Goal: Use online tool/utility: Utilize a website feature to perform a specific function

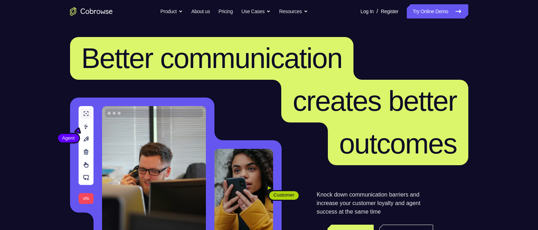
scroll to position [71, 0]
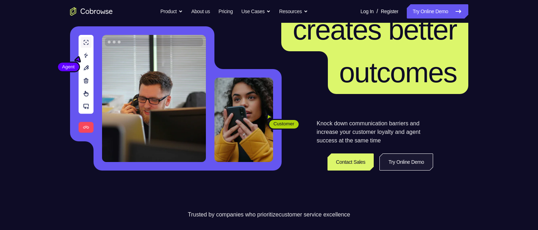
click at [412, 159] on link "Try Online Demo" at bounding box center [406, 161] width 53 height 17
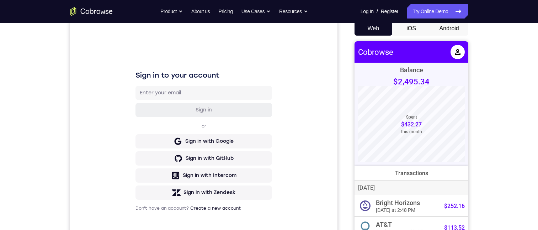
click at [447, 27] on button "Android" at bounding box center [449, 28] width 38 height 14
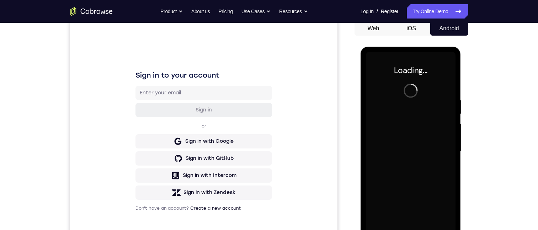
scroll to position [107, 0]
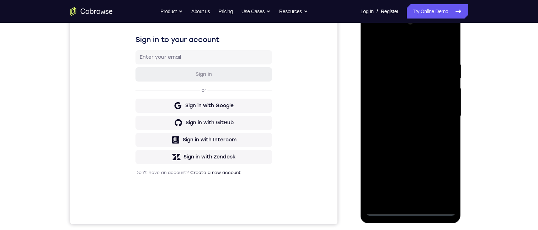
click at [411, 208] on div at bounding box center [411, 115] width 90 height 199
click at [410, 210] on div at bounding box center [411, 115] width 90 height 199
drag, startPoint x: 439, startPoint y: 149, endPoint x: 418, endPoint y: 153, distance: 21.0
click at [417, 153] on div at bounding box center [411, 115] width 90 height 199
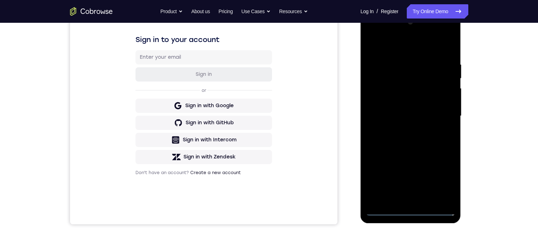
click at [442, 178] on div at bounding box center [411, 115] width 90 height 199
click at [382, 33] on div at bounding box center [411, 115] width 90 height 199
drag, startPoint x: 384, startPoint y: 41, endPoint x: 386, endPoint y: 47, distance: 6.6
click at [384, 43] on div at bounding box center [411, 115] width 90 height 199
click at [443, 110] on div at bounding box center [411, 115] width 90 height 199
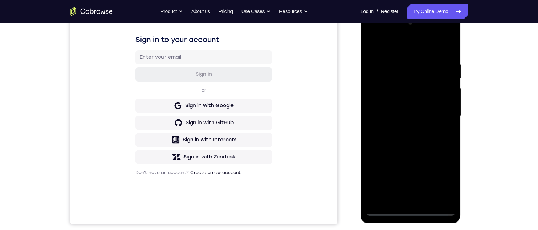
click at [438, 111] on div at bounding box center [411, 115] width 90 height 199
click at [394, 127] on div at bounding box center [411, 115] width 90 height 199
drag, startPoint x: 420, startPoint y: 132, endPoint x: 415, endPoint y: 129, distance: 5.8
click at [419, 133] on div at bounding box center [411, 115] width 90 height 199
click at [416, 129] on div at bounding box center [411, 115] width 90 height 199
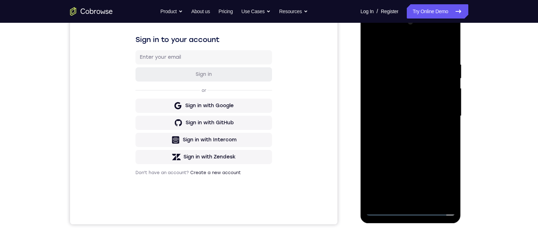
click at [412, 126] on div at bounding box center [411, 115] width 90 height 199
click at [413, 125] on div at bounding box center [411, 115] width 90 height 199
click at [413, 126] on div at bounding box center [411, 115] width 90 height 199
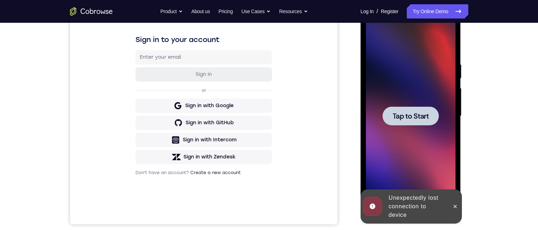
click at [408, 126] on div at bounding box center [411, 115] width 90 height 199
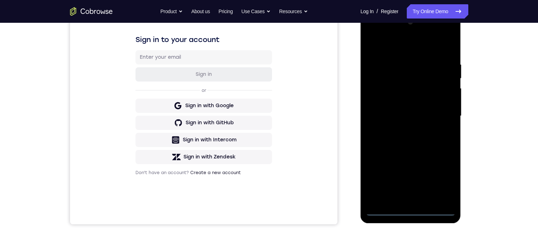
click at [407, 206] on div at bounding box center [411, 115] width 90 height 199
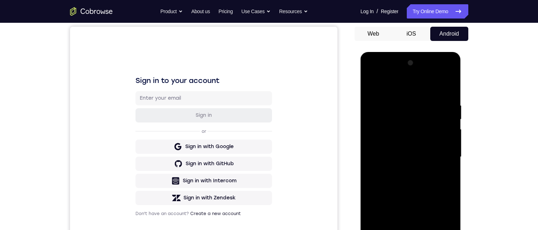
click at [408, 229] on div at bounding box center [411, 156] width 90 height 199
click at [412, 229] on div at bounding box center [411, 156] width 90 height 199
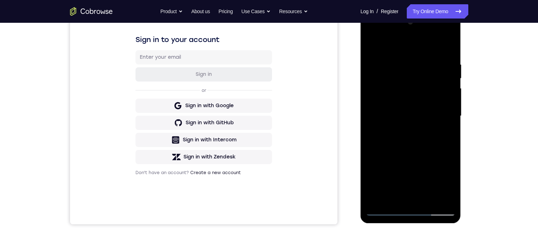
drag, startPoint x: 408, startPoint y: 132, endPoint x: 407, endPoint y: 127, distance: 4.8
click at [408, 132] on div at bounding box center [411, 115] width 90 height 199
click at [430, 157] on div at bounding box center [411, 115] width 90 height 199
drag, startPoint x: 432, startPoint y: 159, endPoint x: 627, endPoint y: 135, distance: 196.5
click at [432, 159] on div at bounding box center [411, 115] width 90 height 199
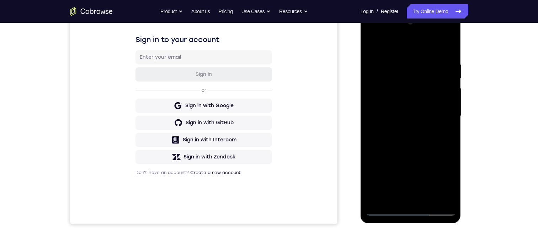
click at [448, 186] on div at bounding box center [411, 115] width 90 height 199
drag, startPoint x: 448, startPoint y: 186, endPoint x: 823, endPoint y: 211, distance: 375.8
click at [448, 186] on div at bounding box center [411, 115] width 90 height 199
click at [448, 183] on div at bounding box center [411, 115] width 90 height 199
click at [448, 181] on div at bounding box center [411, 115] width 90 height 199
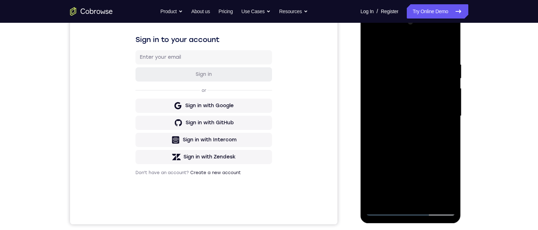
click at [448, 181] on div at bounding box center [411, 115] width 90 height 199
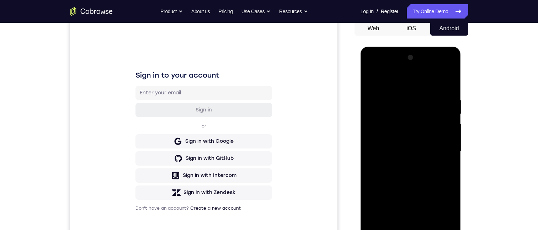
click at [407, 229] on div at bounding box center [411, 151] width 90 height 199
drag, startPoint x: 407, startPoint y: 243, endPoint x: 417, endPoint y: 250, distance: 12.2
click at [407, 229] on div at bounding box center [411, 151] width 90 height 199
click at [417, 229] on div at bounding box center [411, 151] width 90 height 199
click at [413, 229] on div at bounding box center [411, 151] width 90 height 199
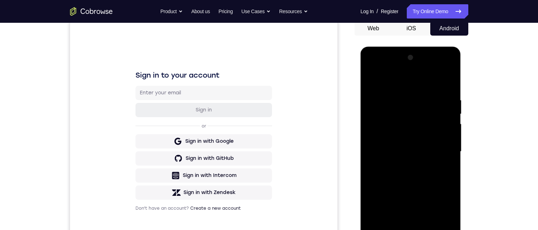
click at [413, 229] on div at bounding box center [411, 151] width 90 height 199
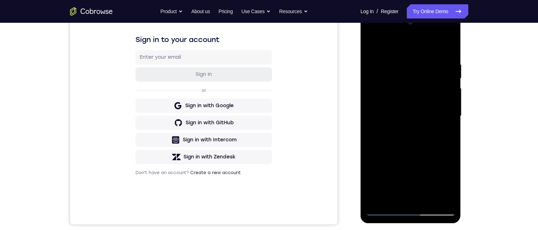
click at [438, 180] on div at bounding box center [411, 115] width 90 height 199
click at [441, 178] on div at bounding box center [411, 115] width 90 height 199
click at [443, 179] on div at bounding box center [411, 115] width 90 height 199
click at [399, 46] on div at bounding box center [411, 115] width 90 height 199
drag, startPoint x: 443, startPoint y: 109, endPoint x: 437, endPoint y: 110, distance: 6.1
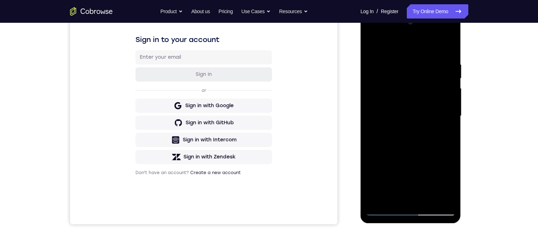
click at [437, 110] on div at bounding box center [411, 115] width 90 height 199
click at [406, 199] on div at bounding box center [411, 115] width 90 height 199
click at [408, 107] on div at bounding box center [411, 115] width 90 height 199
click at [391, 101] on div at bounding box center [411, 115] width 90 height 199
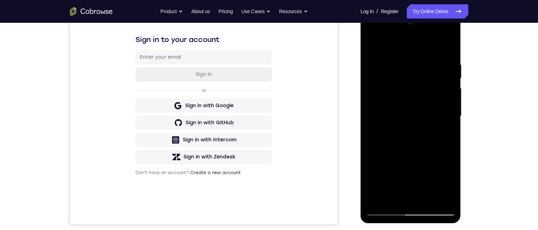
click at [392, 99] on div at bounding box center [411, 115] width 90 height 199
click at [417, 98] on div at bounding box center [411, 115] width 90 height 199
click at [420, 114] on div at bounding box center [411, 115] width 90 height 199
click at [419, 133] on div at bounding box center [411, 115] width 90 height 199
click at [408, 133] on div at bounding box center [411, 115] width 90 height 199
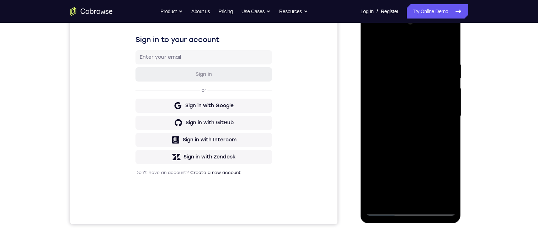
click at [408, 126] on div at bounding box center [411, 115] width 90 height 199
click at [392, 78] on div at bounding box center [411, 115] width 90 height 199
click at [418, 43] on div at bounding box center [411, 115] width 90 height 199
click at [380, 39] on div at bounding box center [411, 115] width 90 height 199
click at [417, 125] on div at bounding box center [411, 115] width 90 height 199
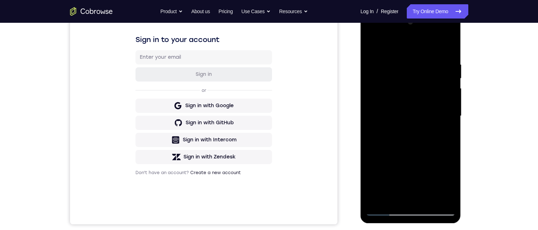
click at [419, 120] on div at bounding box center [411, 115] width 90 height 199
click at [392, 67] on div at bounding box center [411, 115] width 90 height 199
click at [385, 208] on div at bounding box center [411, 115] width 90 height 199
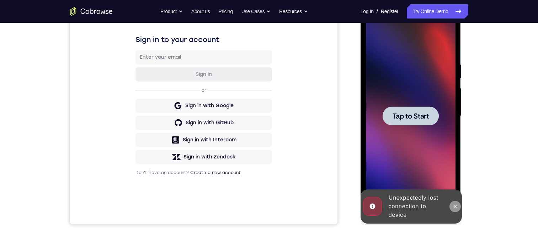
click at [457, 206] on icon at bounding box center [456, 206] width 6 height 6
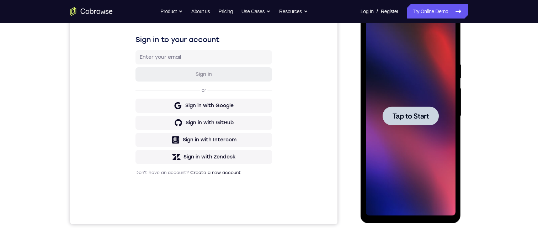
click at [401, 117] on span "Tap to Start" at bounding box center [411, 115] width 36 height 7
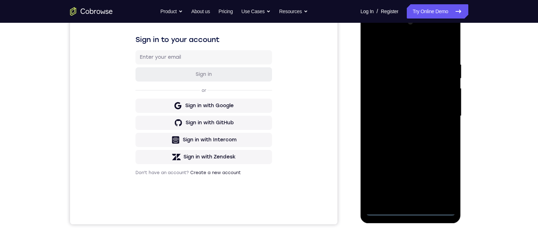
click at [407, 209] on div at bounding box center [411, 115] width 90 height 199
click at [408, 209] on div at bounding box center [411, 115] width 90 height 199
click at [412, 208] on div at bounding box center [411, 115] width 90 height 199
click at [411, 206] on div at bounding box center [411, 115] width 90 height 199
click at [411, 209] on div at bounding box center [411, 115] width 90 height 199
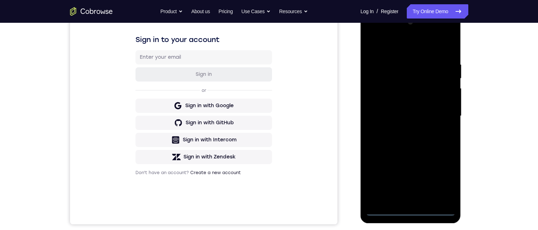
click at [440, 209] on div at bounding box center [411, 115] width 90 height 199
click at [412, 206] on div at bounding box center [411, 115] width 90 height 199
click at [438, 195] on div at bounding box center [411, 115] width 90 height 199
click at [431, 162] on div at bounding box center [411, 115] width 90 height 199
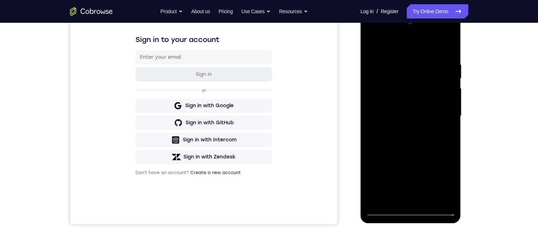
click at [439, 178] on div at bounding box center [411, 115] width 90 height 199
click at [444, 179] on div at bounding box center [411, 115] width 90 height 199
click at [406, 46] on div at bounding box center [411, 115] width 90 height 199
click at [414, 47] on div at bounding box center [411, 115] width 90 height 199
click at [399, 38] on div at bounding box center [411, 115] width 90 height 199
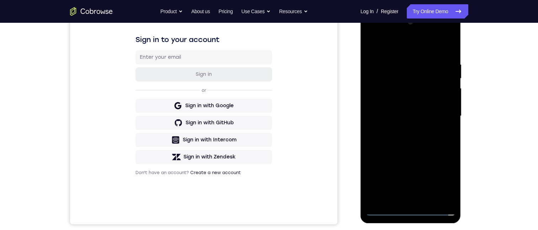
click at [392, 47] on div at bounding box center [411, 115] width 90 height 199
click at [370, 39] on div at bounding box center [411, 115] width 90 height 199
click at [371, 43] on div at bounding box center [411, 115] width 90 height 199
click at [437, 113] on div at bounding box center [411, 115] width 90 height 199
click at [414, 197] on div at bounding box center [411, 115] width 90 height 199
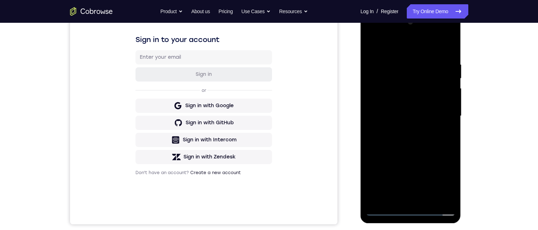
click at [402, 106] on div at bounding box center [411, 115] width 90 height 199
click at [398, 76] on div at bounding box center [411, 115] width 90 height 199
click at [398, 95] on div at bounding box center [411, 115] width 90 height 199
click at [377, 97] on div at bounding box center [411, 115] width 90 height 199
click at [388, 97] on div at bounding box center [411, 115] width 90 height 199
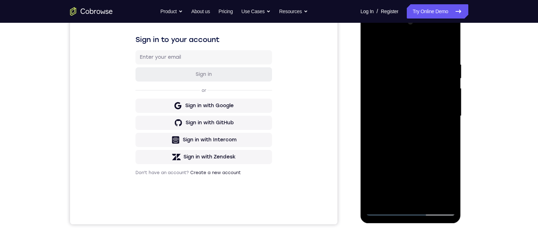
click at [402, 132] on div at bounding box center [411, 115] width 90 height 199
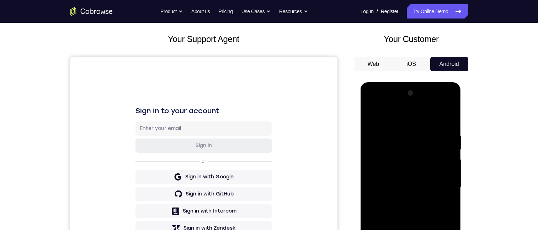
scroll to position [44, 0]
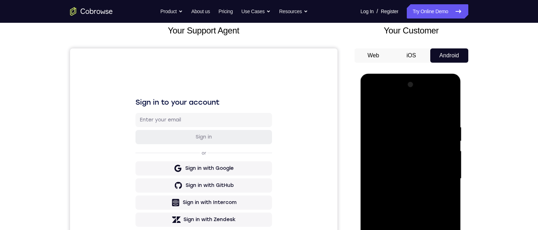
click at [370, 106] on div at bounding box center [411, 178] width 90 height 199
click at [369, 106] on div at bounding box center [411, 178] width 90 height 199
click at [438, 95] on div at bounding box center [411, 178] width 90 height 199
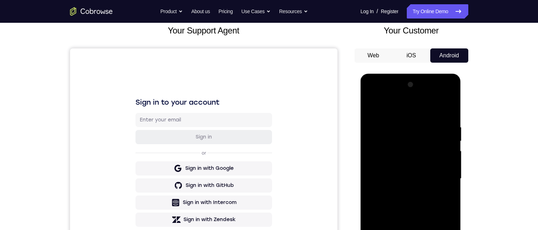
click at [439, 95] on div at bounding box center [411, 178] width 90 height 199
click at [406, 120] on div at bounding box center [411, 178] width 90 height 199
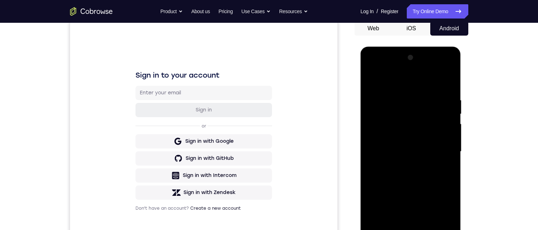
click at [371, 66] on div at bounding box center [411, 151] width 90 height 199
click at [441, 69] on div at bounding box center [411, 151] width 90 height 199
click at [400, 93] on div at bounding box center [411, 151] width 90 height 199
click at [404, 99] on div at bounding box center [411, 151] width 90 height 199
click at [440, 146] on div at bounding box center [411, 151] width 90 height 199
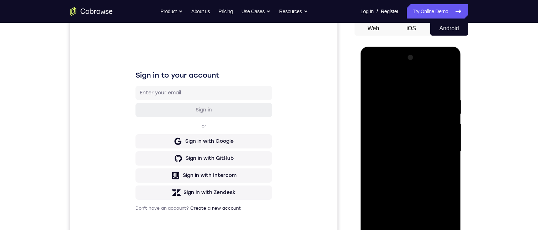
click at [440, 146] on div at bounding box center [411, 151] width 90 height 199
click at [416, 221] on div at bounding box center [411, 151] width 90 height 199
click at [408, 229] on div at bounding box center [411, 151] width 90 height 199
click at [399, 115] on div at bounding box center [411, 151] width 90 height 199
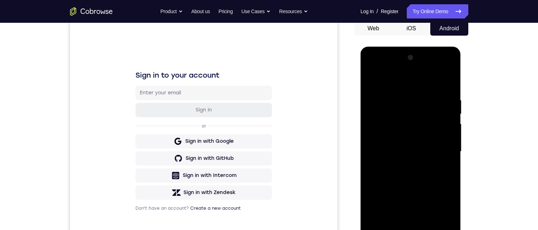
click at [370, 78] on div at bounding box center [411, 151] width 90 height 199
click at [410, 142] on div at bounding box center [411, 151] width 90 height 199
click at [410, 144] on div at bounding box center [411, 151] width 90 height 199
click at [399, 118] on div at bounding box center [411, 151] width 90 height 199
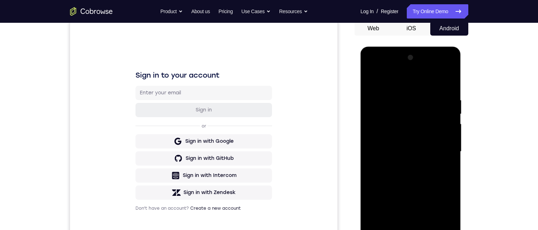
click at [399, 118] on div at bounding box center [411, 151] width 90 height 199
click at [397, 141] on div at bounding box center [411, 151] width 90 height 199
click at [397, 144] on div at bounding box center [411, 151] width 90 height 199
click at [373, 144] on div at bounding box center [411, 151] width 90 height 199
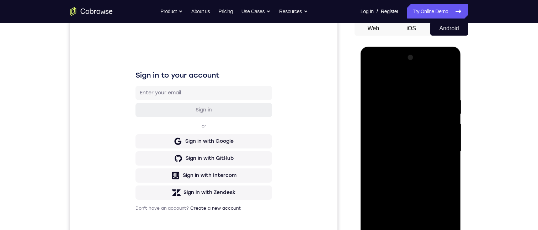
click at [392, 144] on div at bounding box center [411, 151] width 90 height 199
click at [429, 118] on div at bounding box center [411, 151] width 90 height 199
click at [427, 119] on div at bounding box center [411, 151] width 90 height 199
drag, startPoint x: 424, startPoint y: 140, endPoint x: 422, endPoint y: 143, distance: 4.1
click at [423, 141] on div at bounding box center [411, 151] width 90 height 199
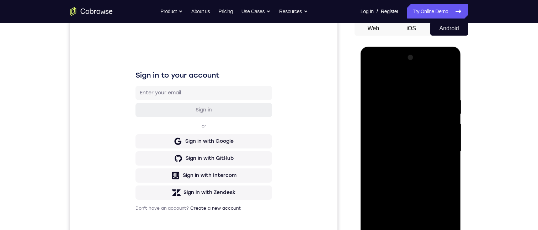
click at [422, 143] on div at bounding box center [411, 151] width 90 height 199
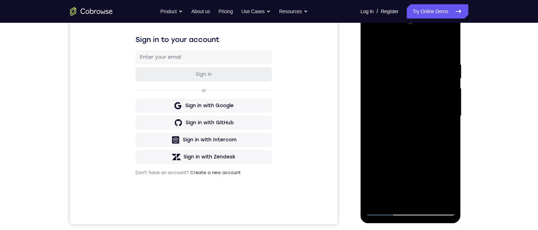
drag, startPoint x: 419, startPoint y: 99, endPoint x: 823, endPoint y: 110, distance: 404.3
click at [419, 99] on div at bounding box center [411, 115] width 90 height 199
click at [431, 116] on div at bounding box center [411, 115] width 90 height 199
click at [429, 139] on div at bounding box center [411, 115] width 90 height 199
click at [390, 159] on div at bounding box center [411, 115] width 90 height 199
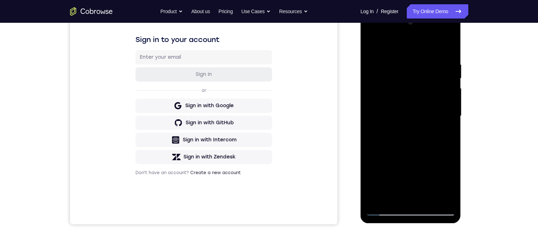
click at [390, 153] on div at bounding box center [411, 115] width 90 height 199
click at [441, 30] on div at bounding box center [411, 115] width 90 height 199
click at [420, 45] on div at bounding box center [411, 115] width 90 height 199
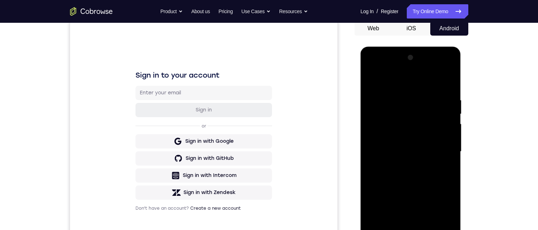
click at [381, 129] on div at bounding box center [411, 151] width 90 height 199
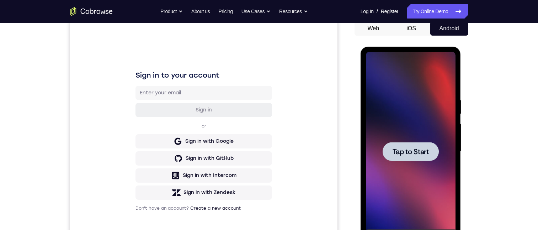
click at [408, 144] on div "Tap to Start" at bounding box center [411, 151] width 90 height 199
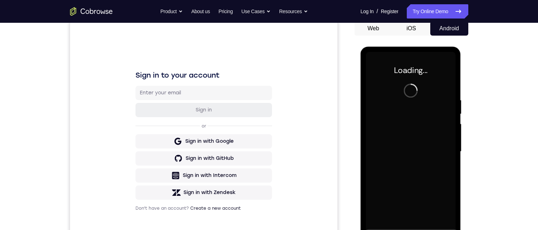
click at [404, 149] on div at bounding box center [411, 151] width 90 height 199
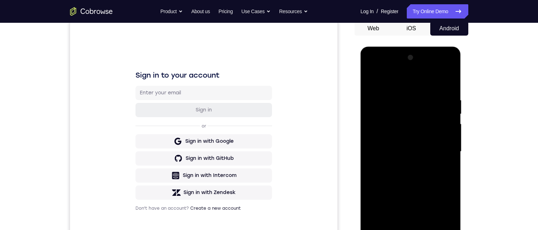
scroll to position [142, 0]
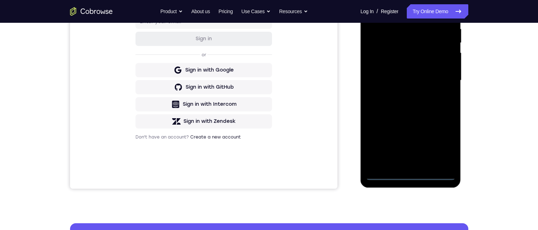
click at [410, 172] on div at bounding box center [411, 80] width 90 height 199
click at [411, 172] on div at bounding box center [411, 80] width 90 height 199
click at [410, 173] on div at bounding box center [411, 80] width 90 height 199
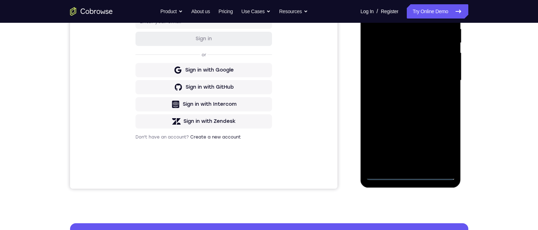
click at [410, 172] on div at bounding box center [411, 80] width 90 height 199
click at [408, 171] on div at bounding box center [411, 80] width 90 height 199
click at [441, 141] on div at bounding box center [411, 80] width 90 height 199
click at [442, 139] on div at bounding box center [411, 80] width 90 height 199
click at [388, 11] on div at bounding box center [411, 80] width 90 height 199
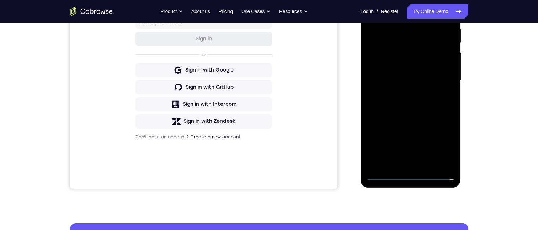
click at [398, 54] on div at bounding box center [411, 80] width 90 height 199
click at [401, 60] on div at bounding box center [411, 80] width 90 height 199
click at [392, 43] on div at bounding box center [411, 80] width 90 height 199
click at [396, 40] on div at bounding box center [411, 80] width 90 height 199
click at [390, 6] on div at bounding box center [411, 80] width 90 height 199
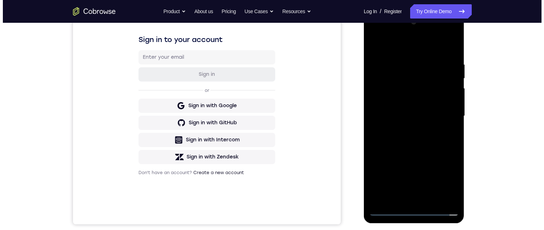
scroll to position [0, 0]
